Goal: Transaction & Acquisition: Purchase product/service

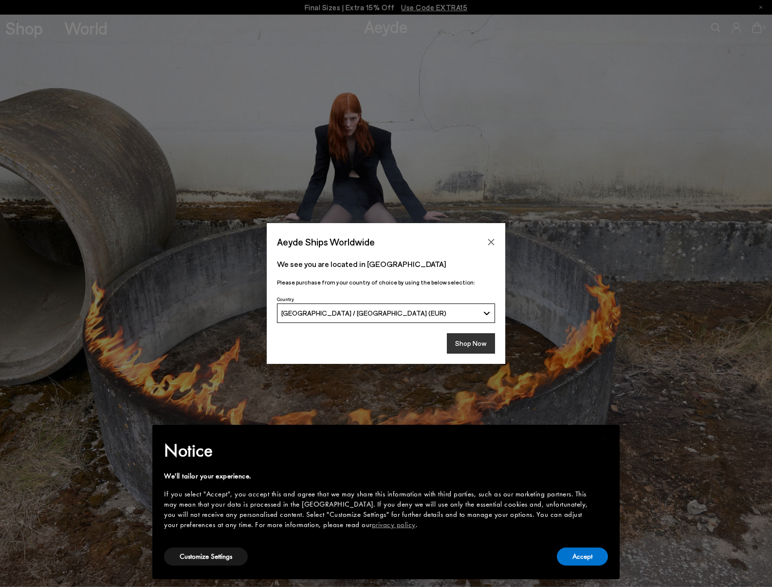
click at [484, 344] on button "Shop Now" at bounding box center [471, 343] width 48 height 20
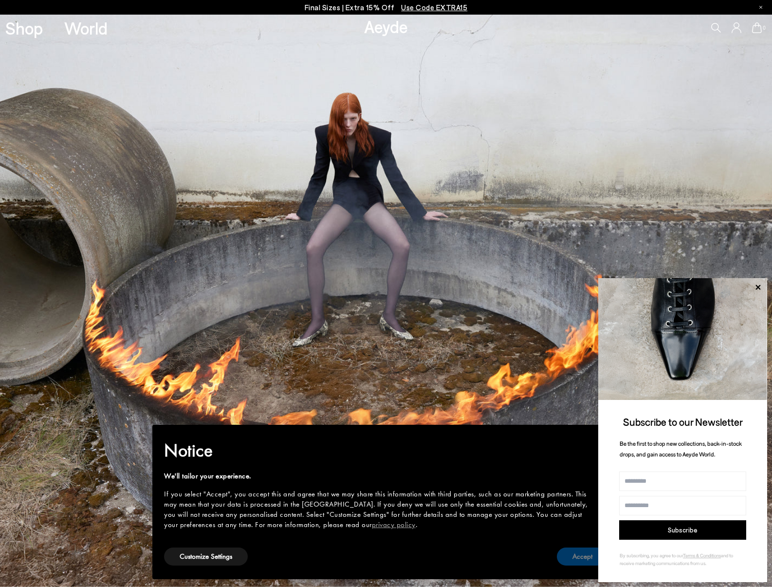
click at [580, 559] on button "Accept" at bounding box center [582, 556] width 51 height 18
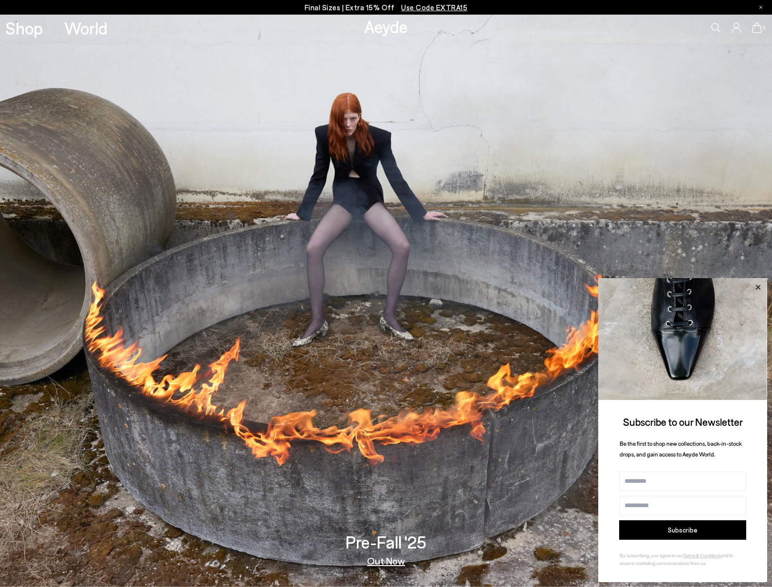
click at [760, 286] on icon at bounding box center [758, 286] width 5 height 5
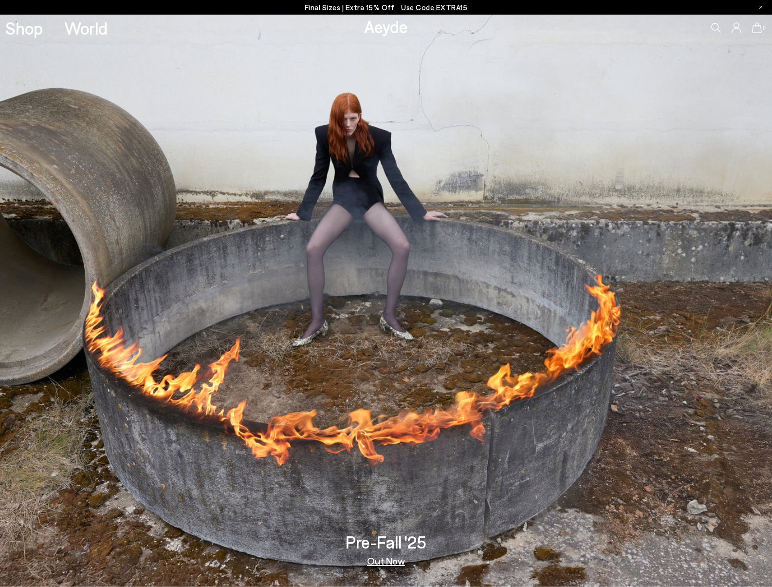
click at [715, 27] on icon at bounding box center [716, 28] width 10 height 10
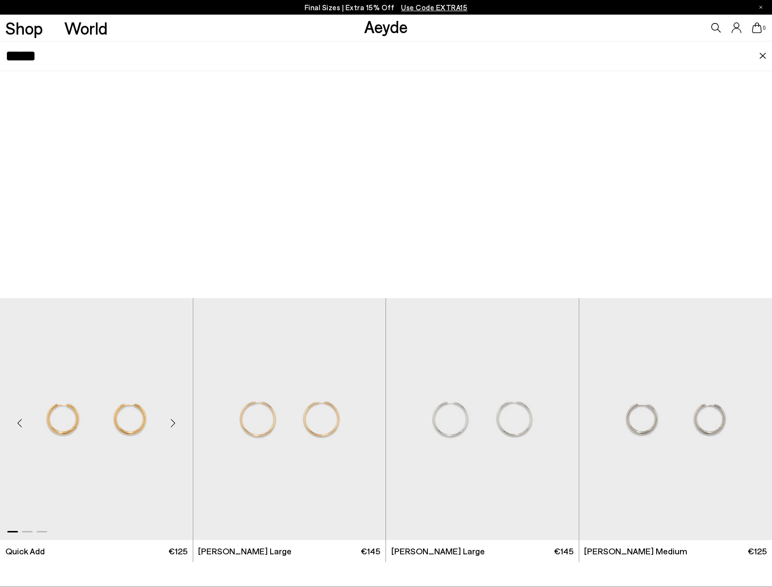
type input "*****"
click at [99, 424] on img "1 / 3" at bounding box center [96, 419] width 193 height 242
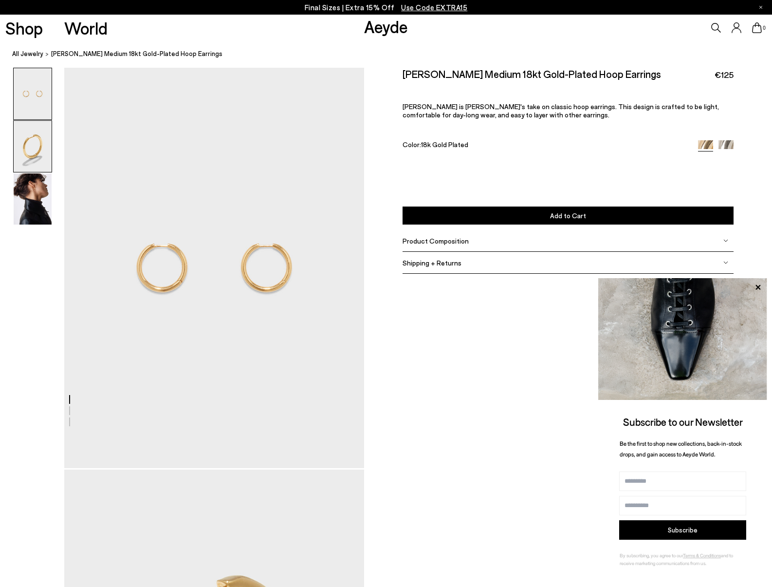
click at [29, 146] on img at bounding box center [33, 146] width 38 height 51
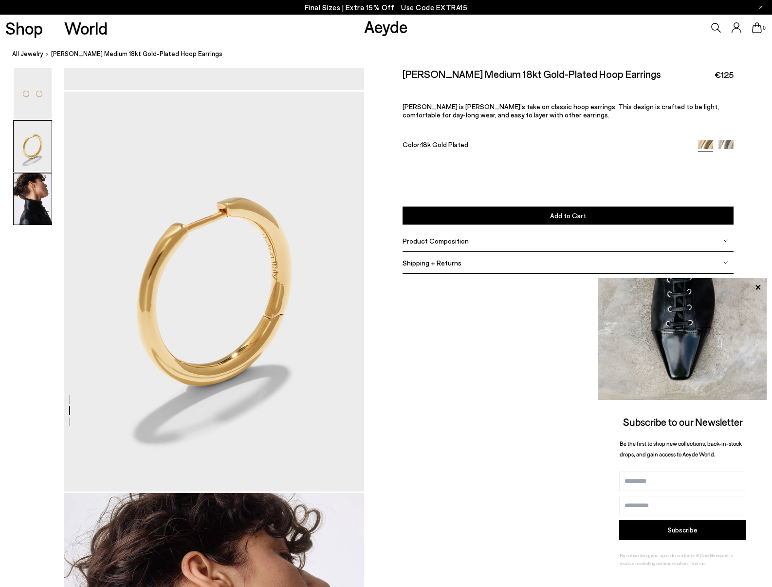
scroll to position [378, 0]
click at [726, 140] on img at bounding box center [726, 147] width 15 height 15
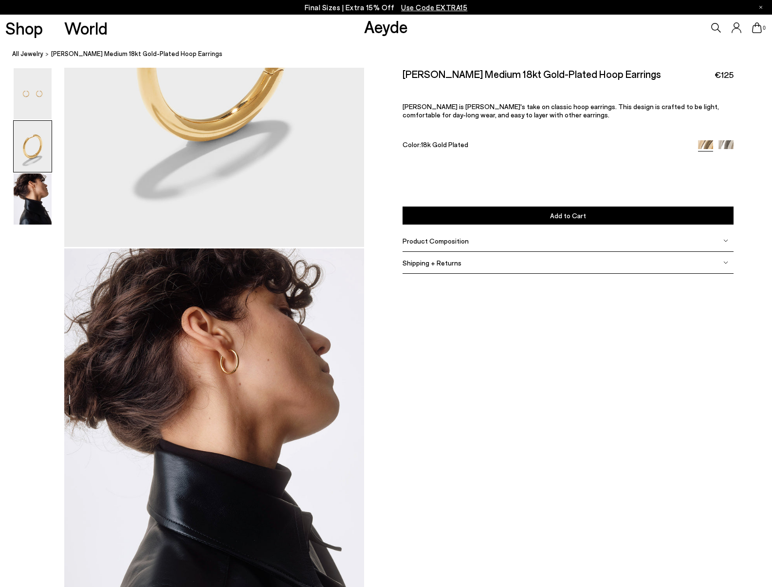
scroll to position [616, 0]
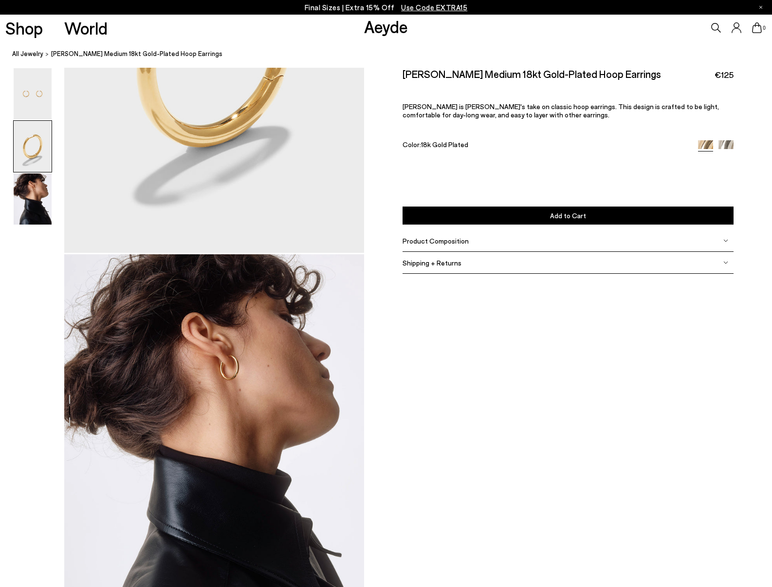
click at [458, 236] on span "Product Composition" at bounding box center [436, 240] width 66 height 8
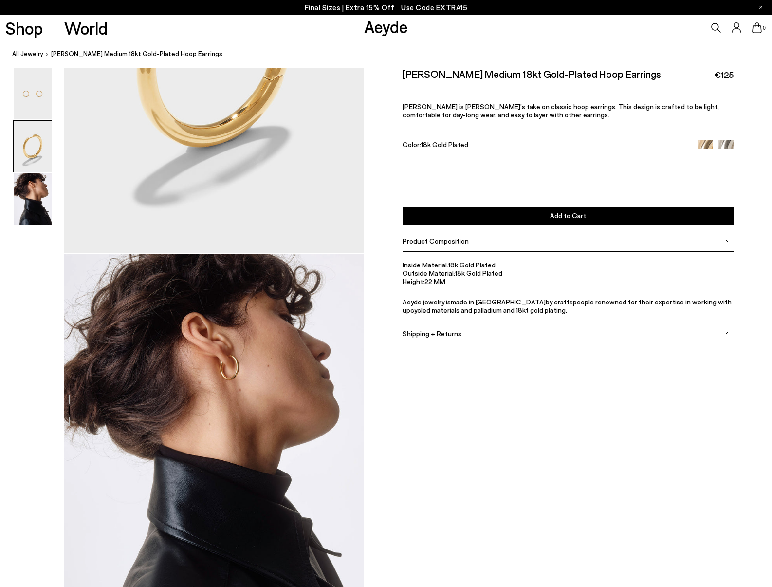
click at [438, 329] on span "Shipping + Returns" at bounding box center [432, 333] width 59 height 8
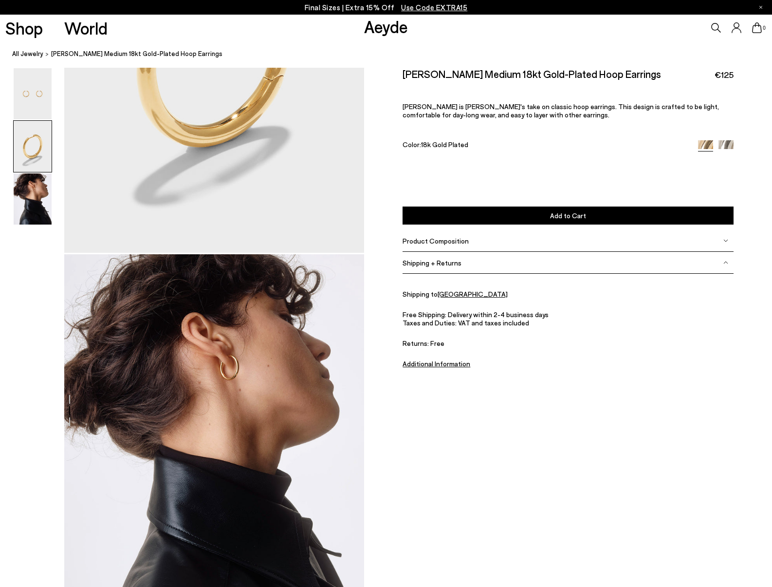
click at [560, 467] on div at bounding box center [386, 52] width 772 height 1203
